Goal: Information Seeking & Learning: Learn about a topic

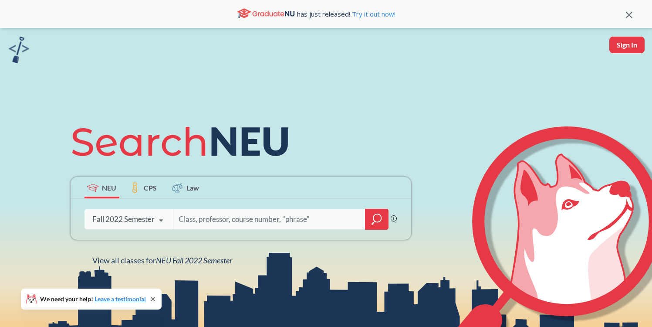
click at [150, 208] on div "Phrase search guarantees the exact search appears in the results. Ex. If you wa…" at bounding box center [241, 219] width 340 height 41
click at [137, 298] on link "Leave a testimonial" at bounding box center [119, 298] width 51 height 7
click at [143, 218] on div "Fall 2022 Semester" at bounding box center [123, 219] width 62 height 10
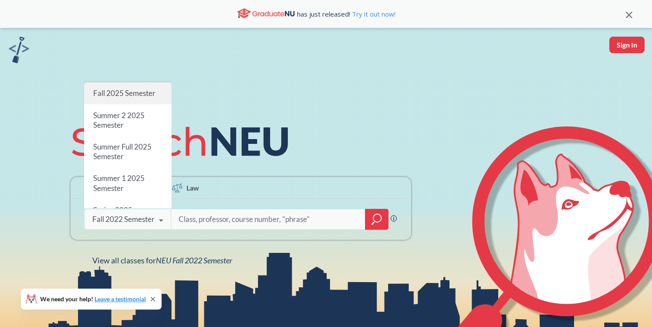
click at [132, 84] on div "Fall 2025 Semester" at bounding box center [128, 93] width 88 height 22
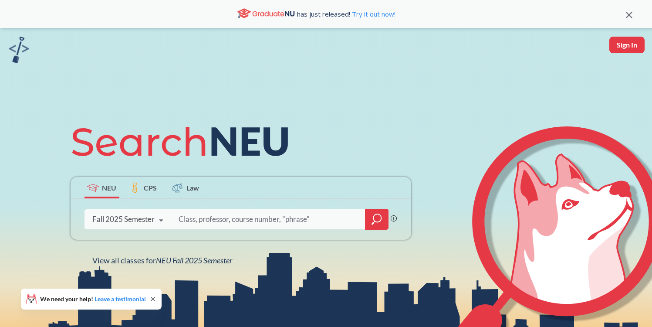
click at [202, 222] on input "search" at bounding box center [268, 219] width 181 height 18
type input "ds4"
click at [148, 220] on div "Fall 2025 Semester" at bounding box center [123, 219] width 62 height 10
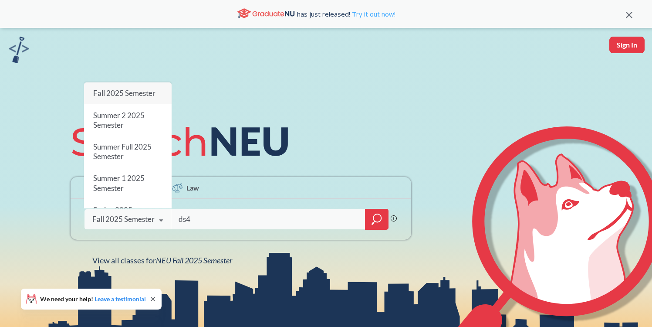
click at [393, 14] on link "Try it out now!" at bounding box center [372, 14] width 45 height 9
